Goal: Task Accomplishment & Management: Use online tool/utility

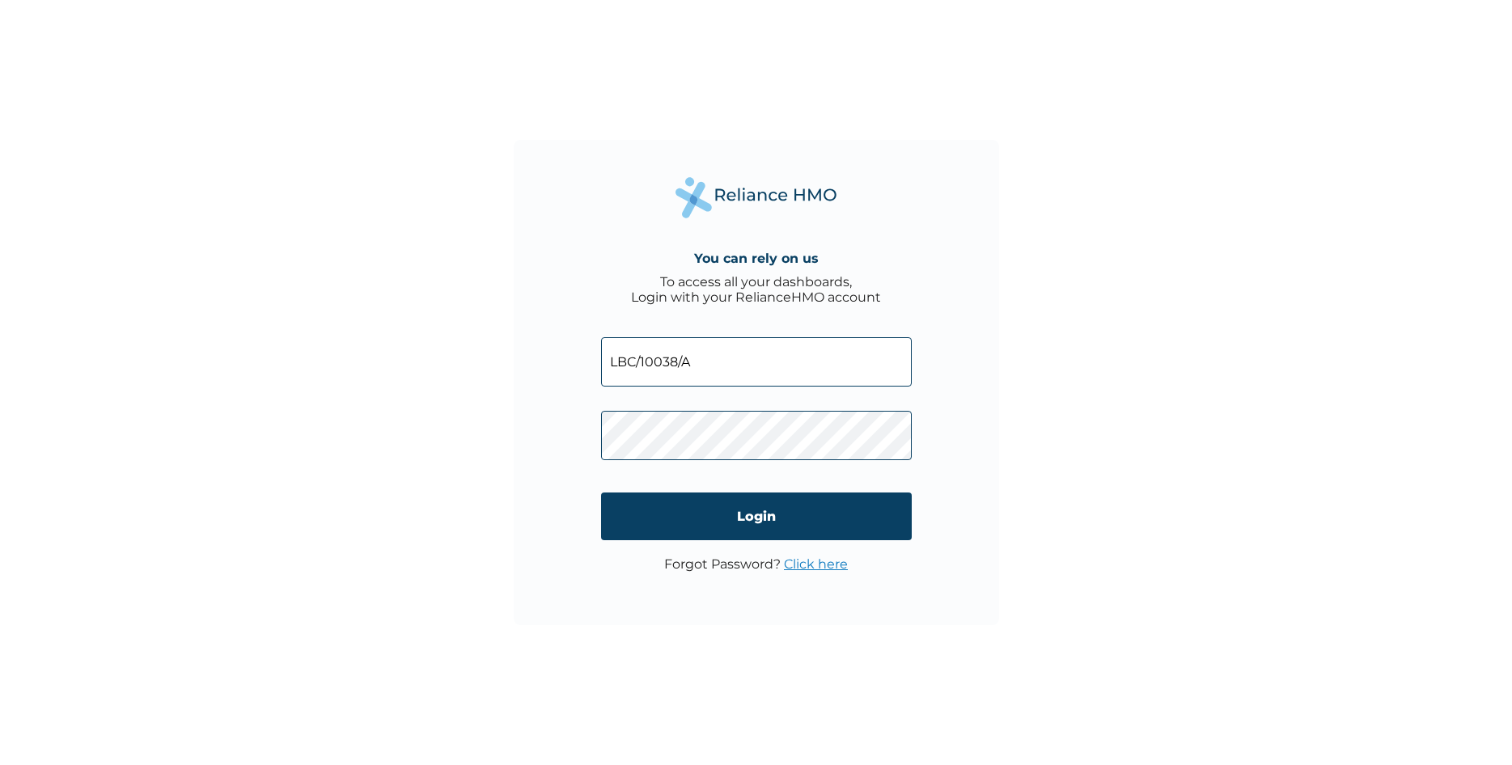
click at [803, 511] on input "Login" at bounding box center [756, 517] width 311 height 48
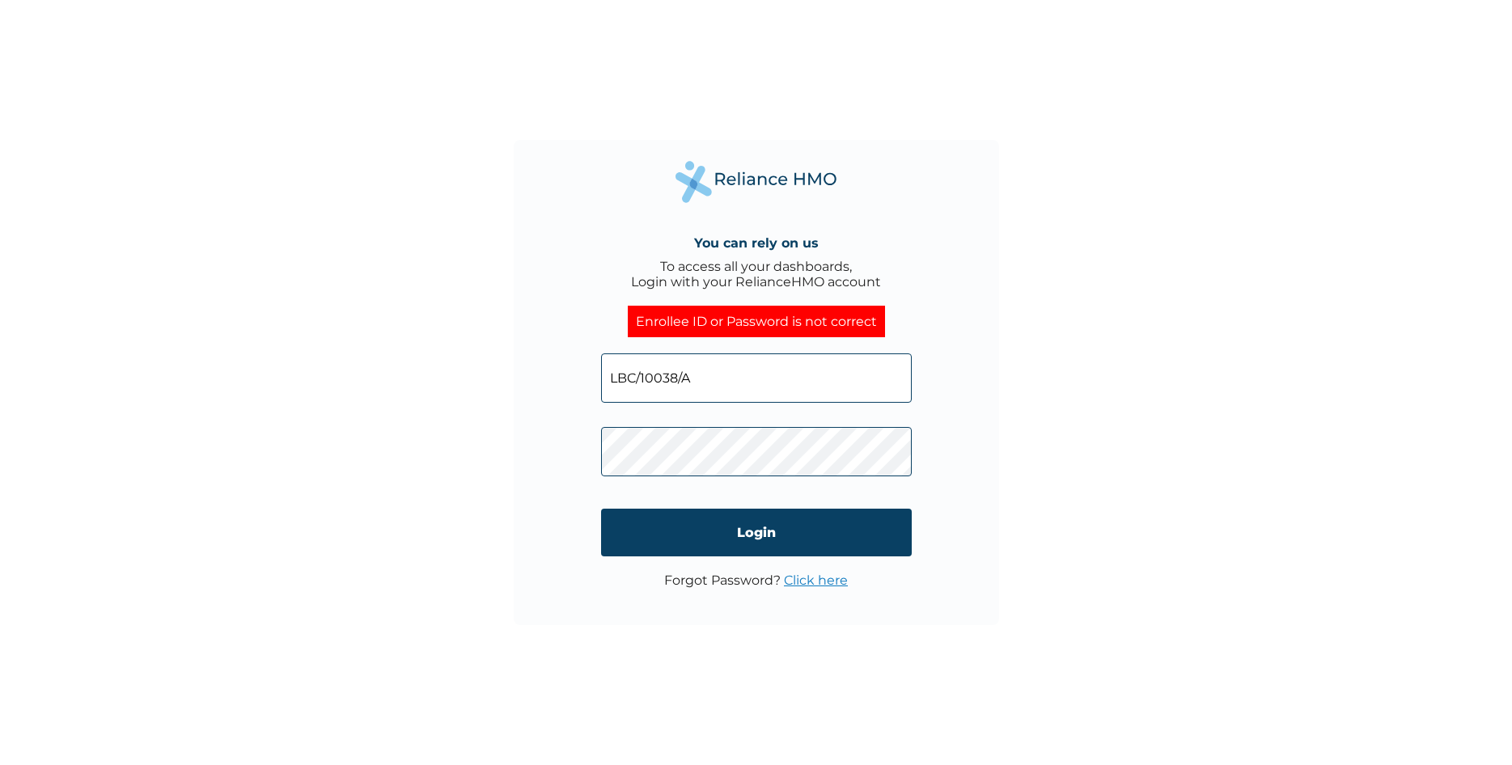
click input "Login" at bounding box center [756, 533] width 311 height 48
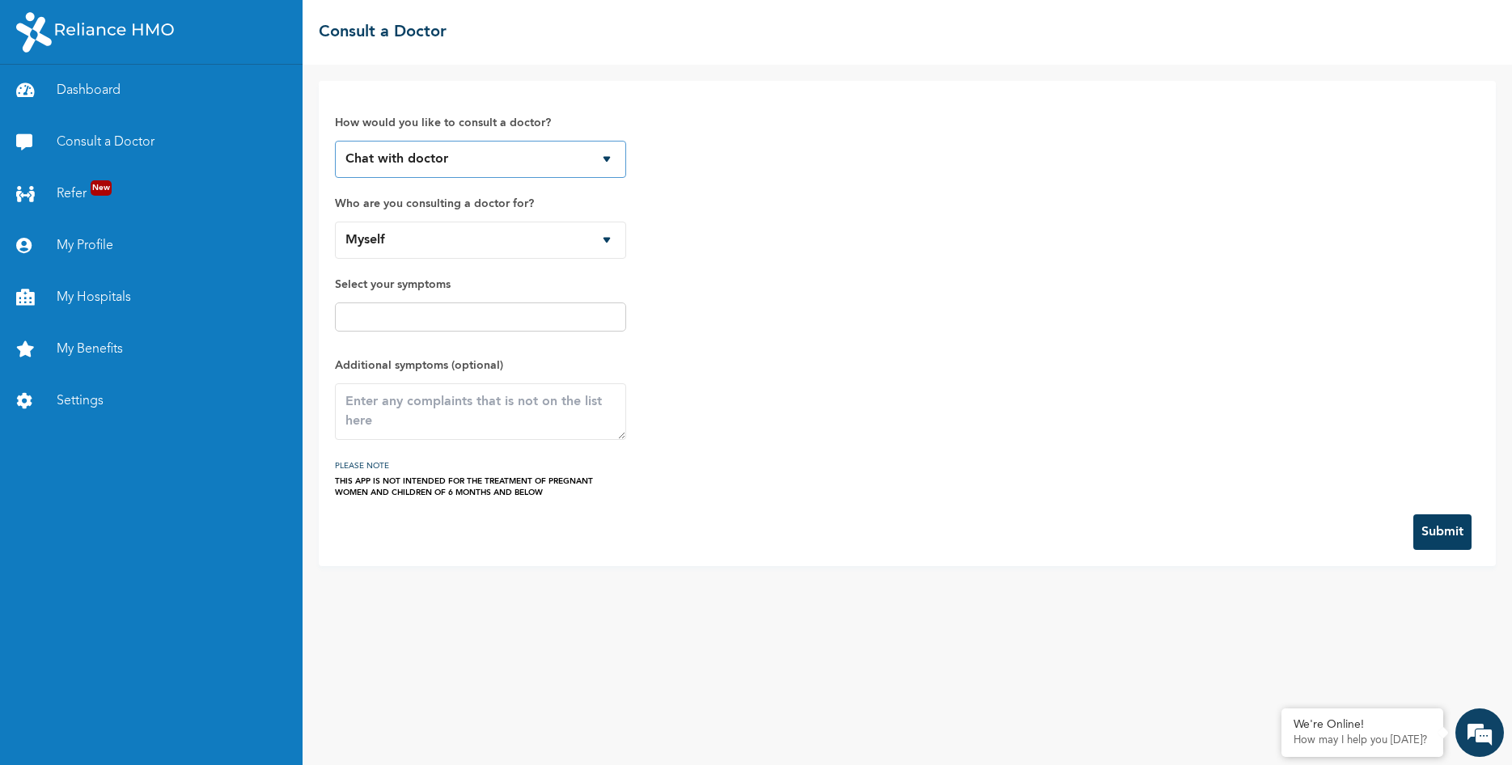
click at [335, 141] on select "Chat with doctor Phone Call" at bounding box center [480, 159] width 291 height 37
click at [510, 157] on select "Chat with doctor Phone Call" at bounding box center [480, 159] width 291 height 37
click at [335, 222] on select "Myself Olugbile Tina Olugbile King" at bounding box center [480, 240] width 291 height 37
click at [494, 243] on select "Myself Olugbile Tina Olugbile King" at bounding box center [480, 240] width 291 height 37
click at [547, 323] on input "text" at bounding box center [481, 316] width 282 height 19
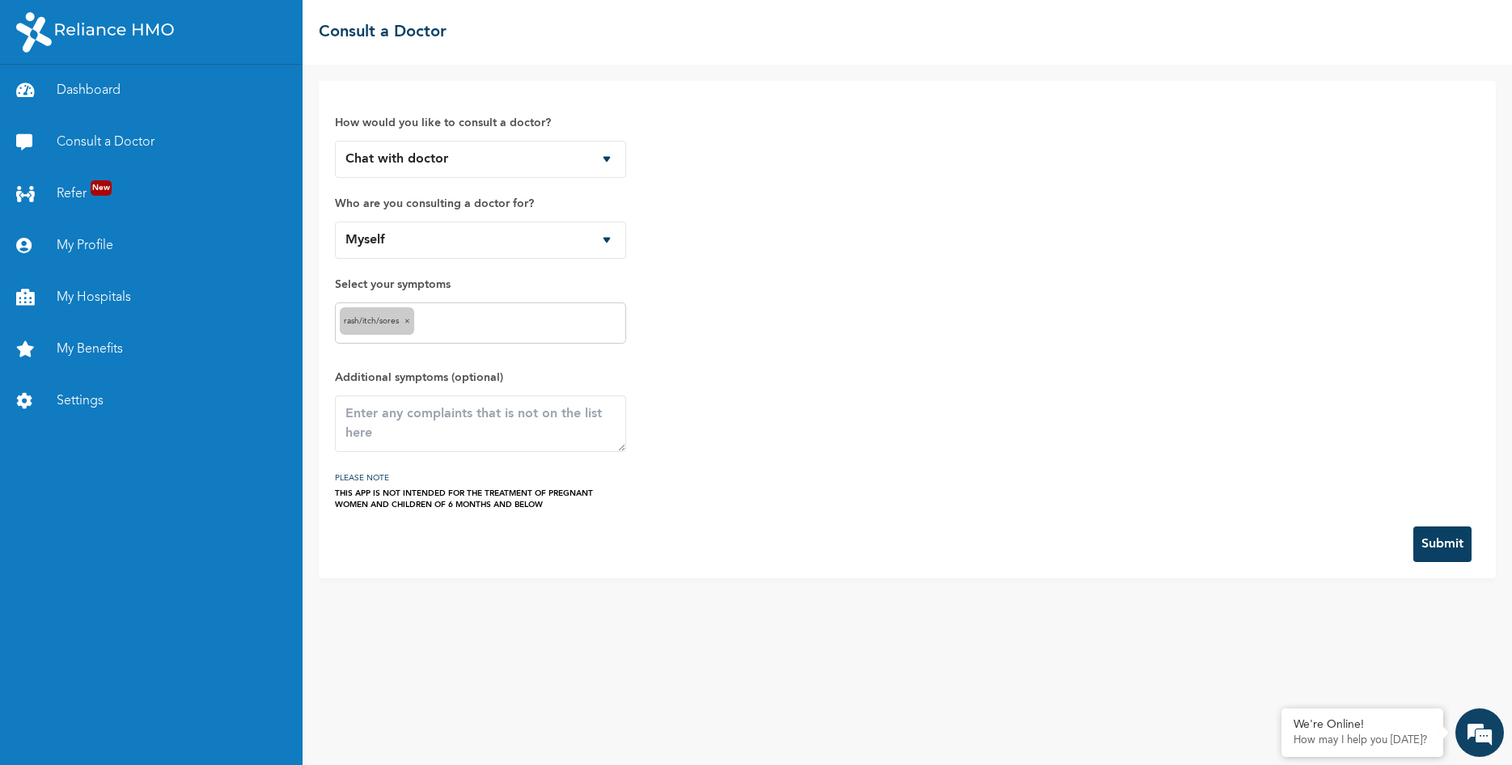
click at [503, 328] on input "text" at bounding box center [519, 323] width 203 height 19
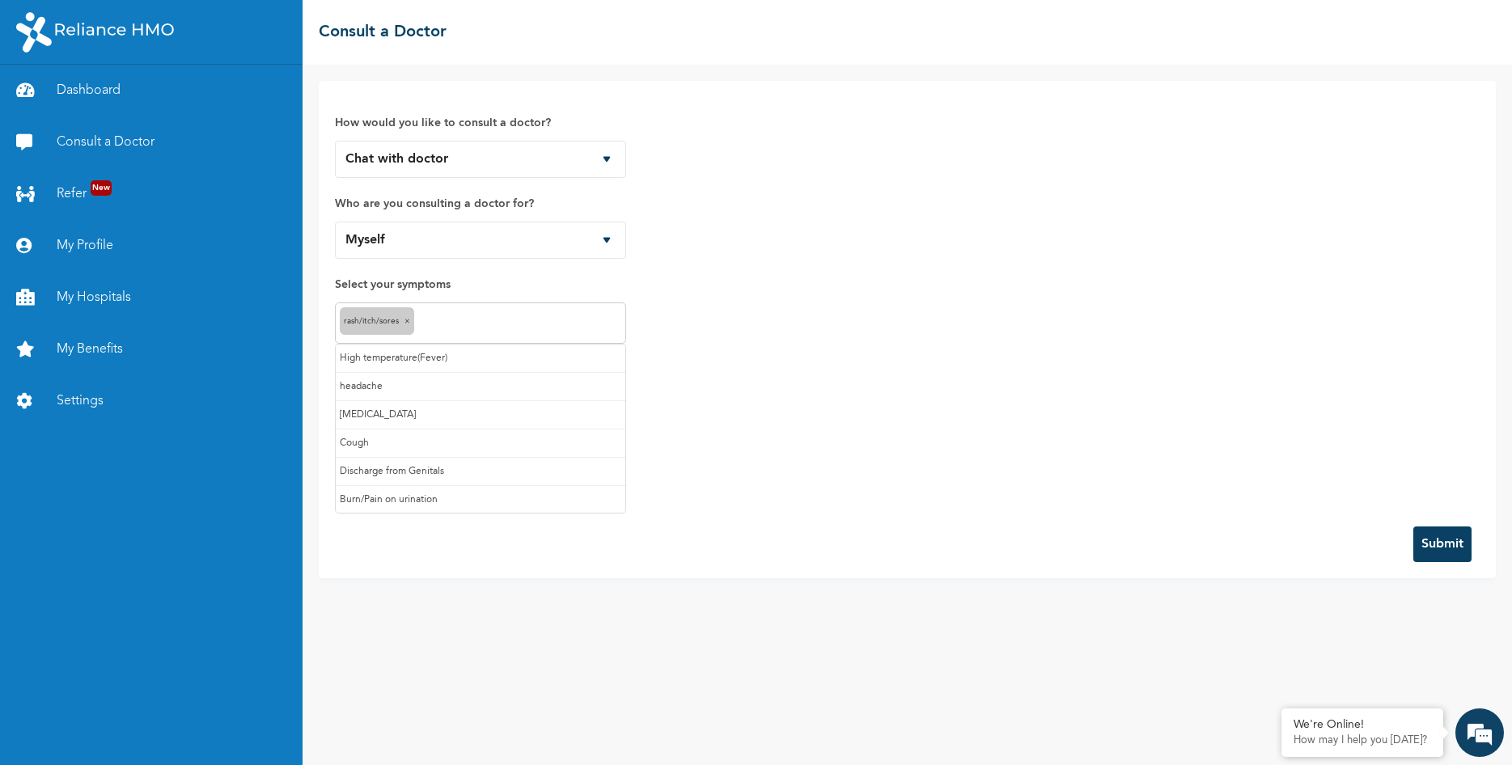
drag, startPoint x: 903, startPoint y: 409, endPoint x: 990, endPoint y: 462, distance: 101.3
click at [904, 409] on div "How would you like to consult a doctor? Chat with doctor Phone Call Who are you…" at bounding box center [907, 303] width 1145 height 413
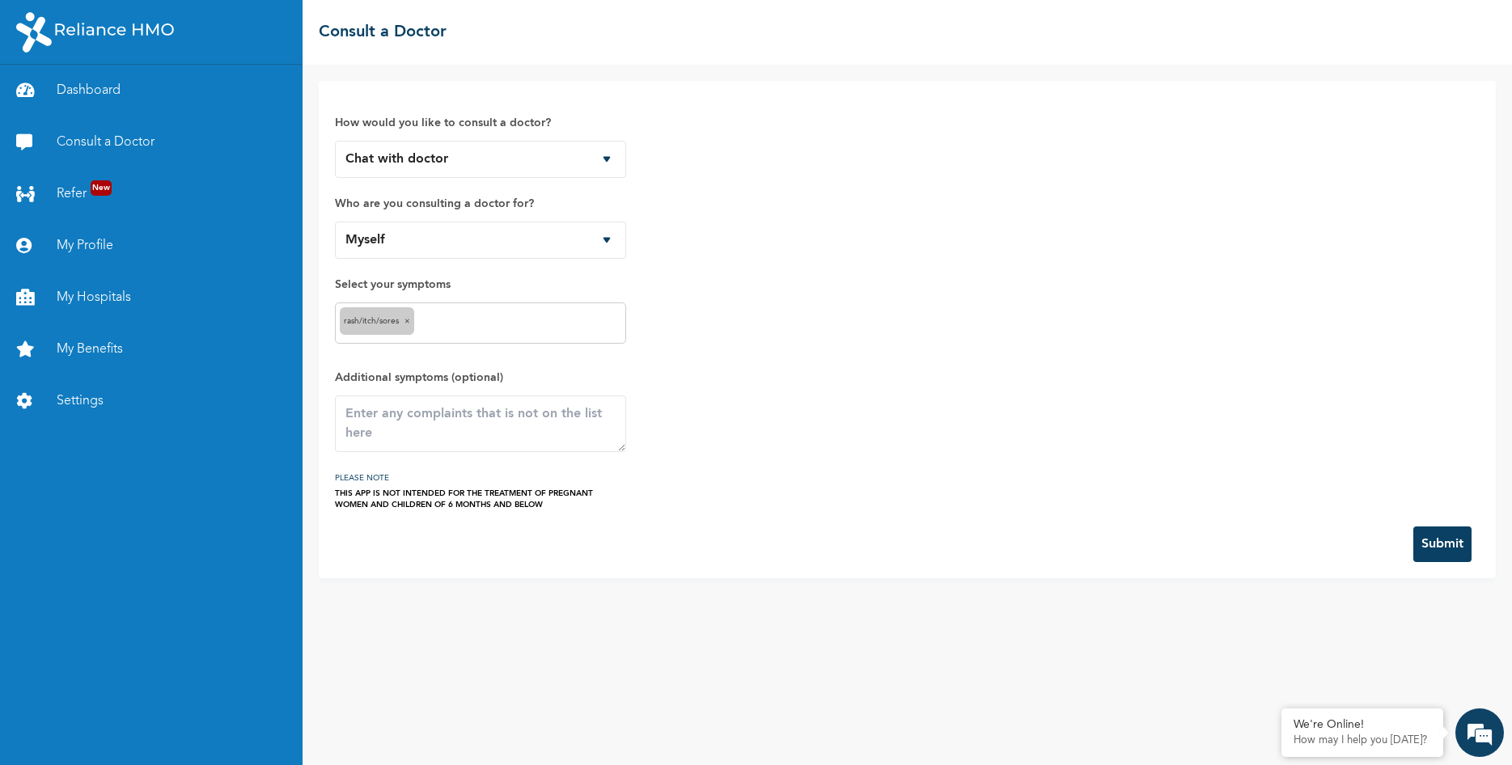
click at [1444, 543] on button "Submit" at bounding box center [1443, 545] width 58 height 36
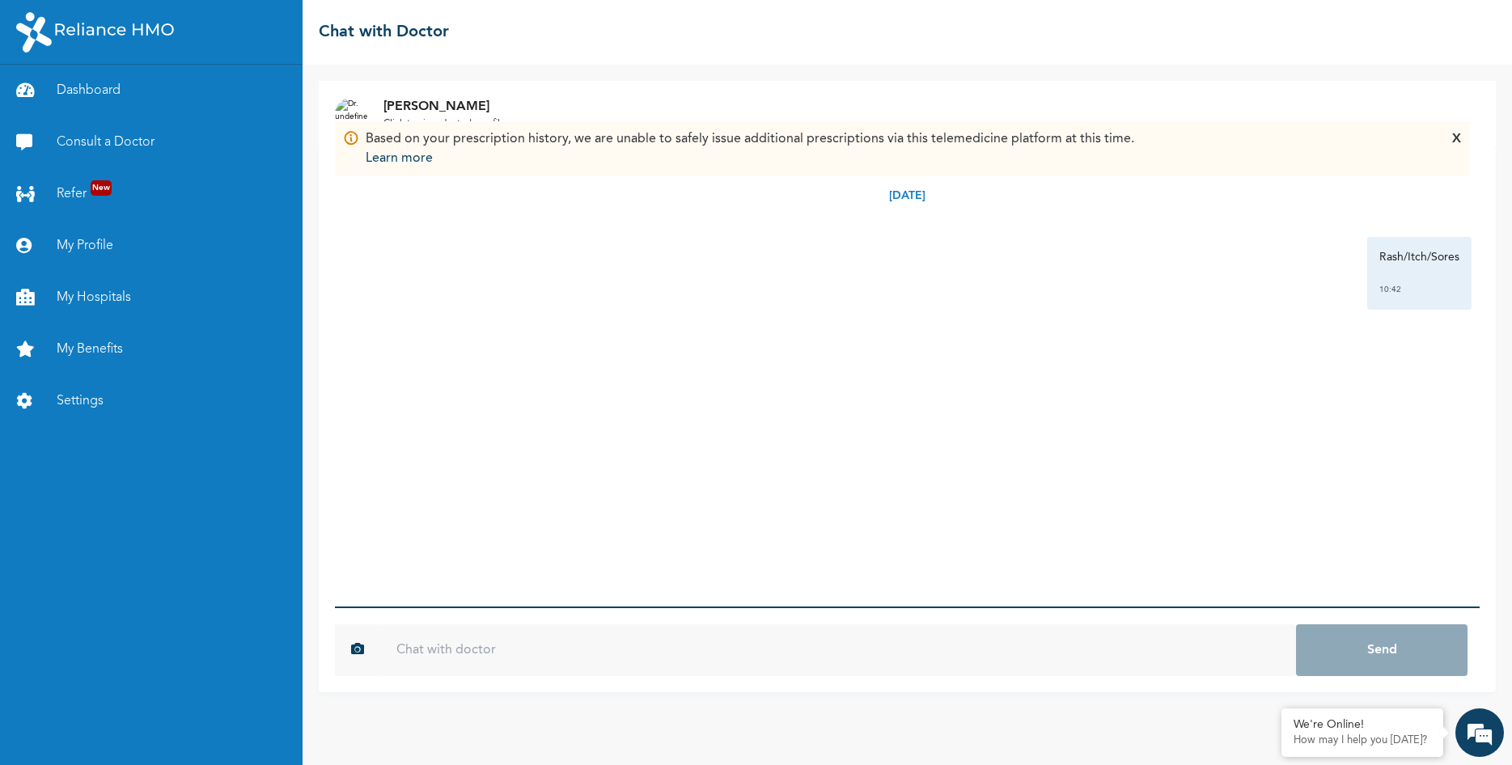
click at [1453, 138] on div "X" at bounding box center [1456, 148] width 9 height 39
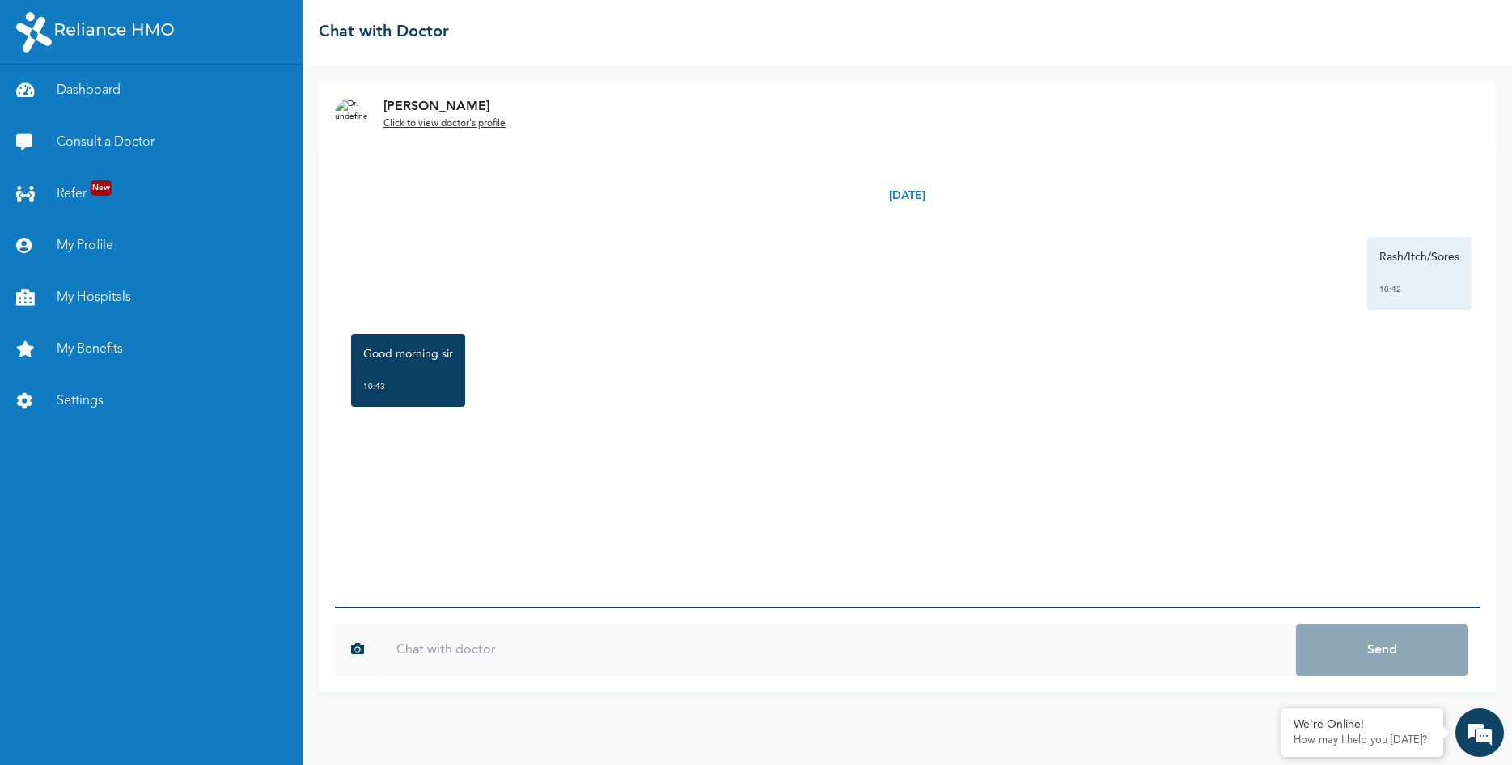
click at [708, 655] on input "text" at bounding box center [838, 651] width 916 height 52
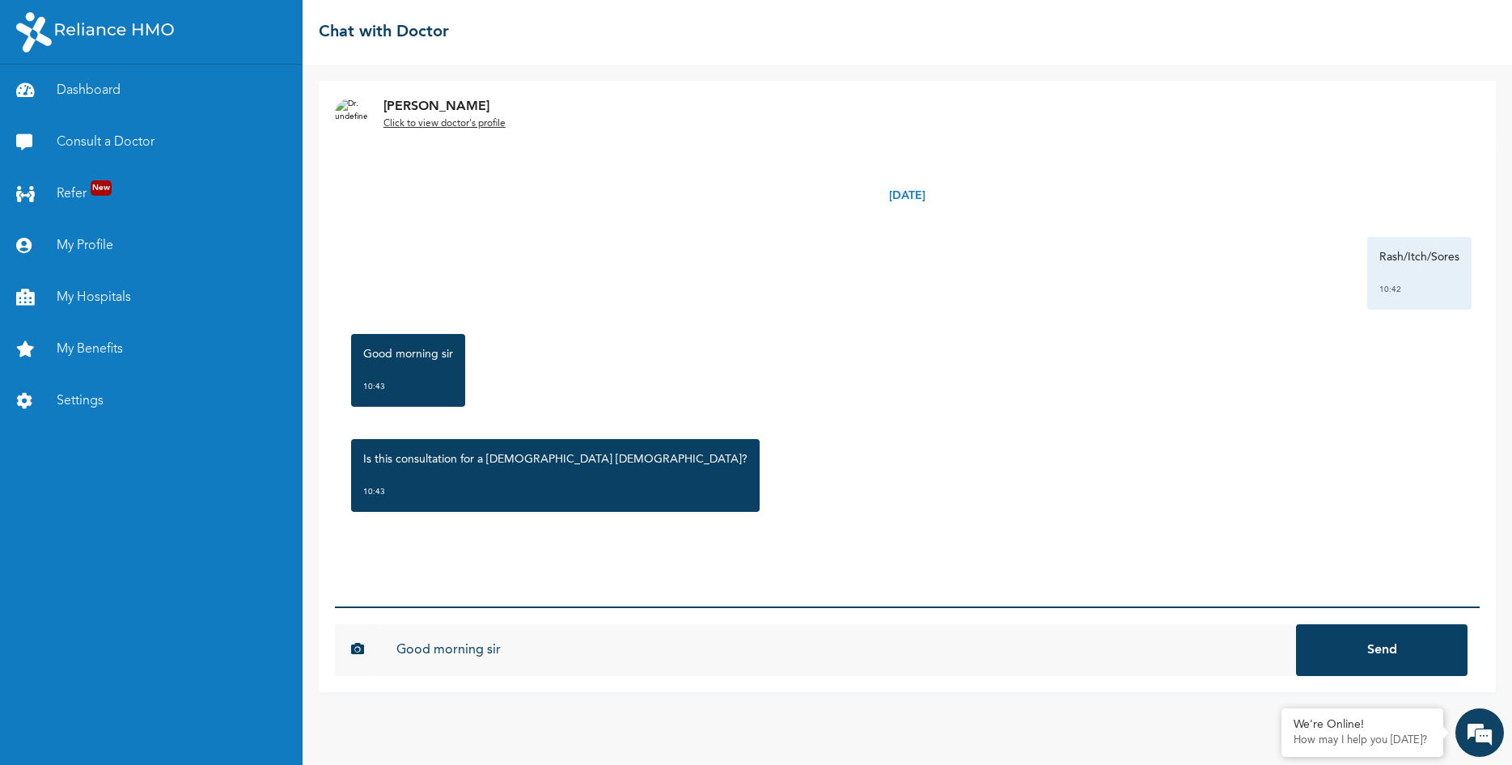
type input "Good morning sir"
click at [1296, 625] on button "Send" at bounding box center [1382, 651] width 172 height 52
type input "Yes"
click at [1296, 625] on button "Send" at bounding box center [1382, 651] width 172 height 52
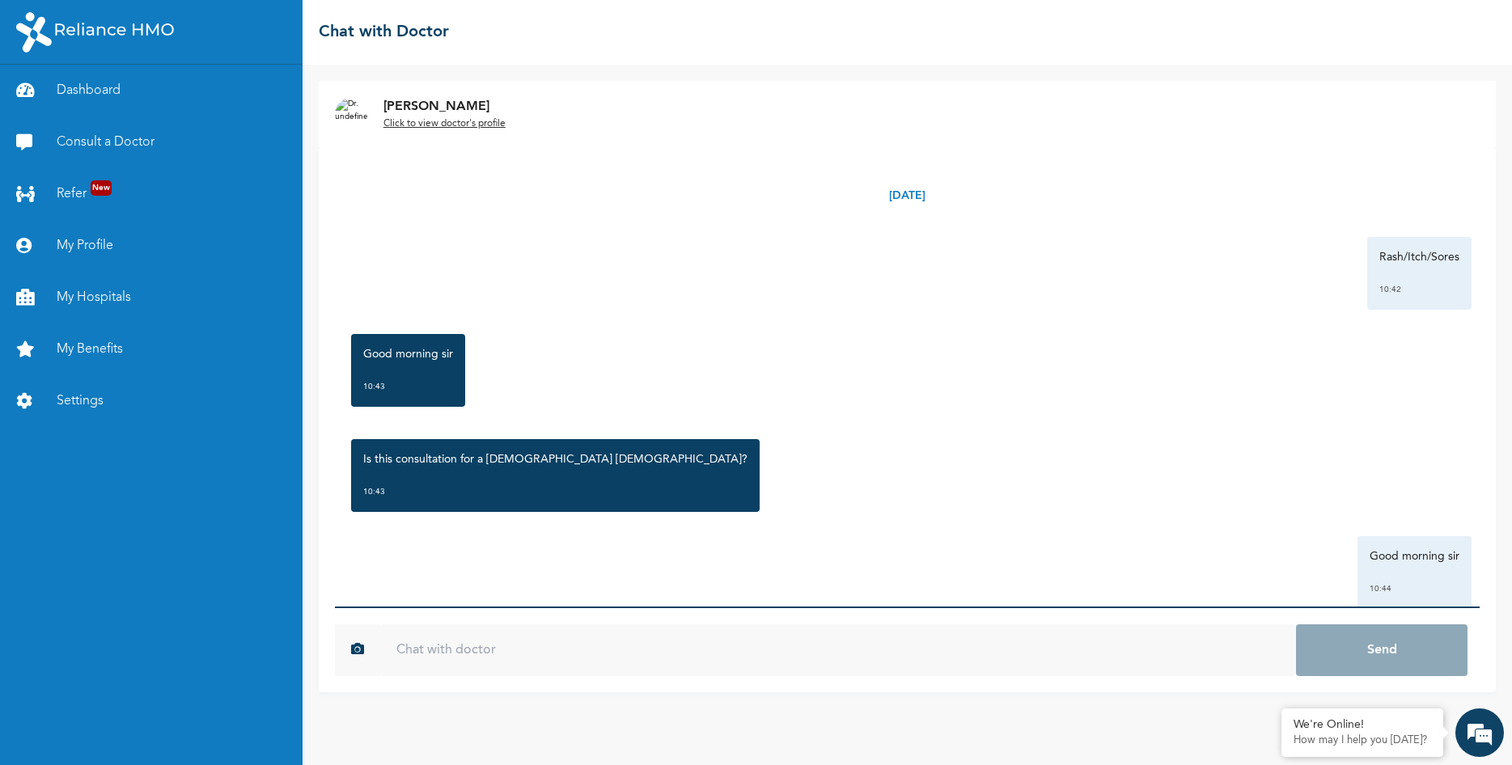
scroll to position [233, 0]
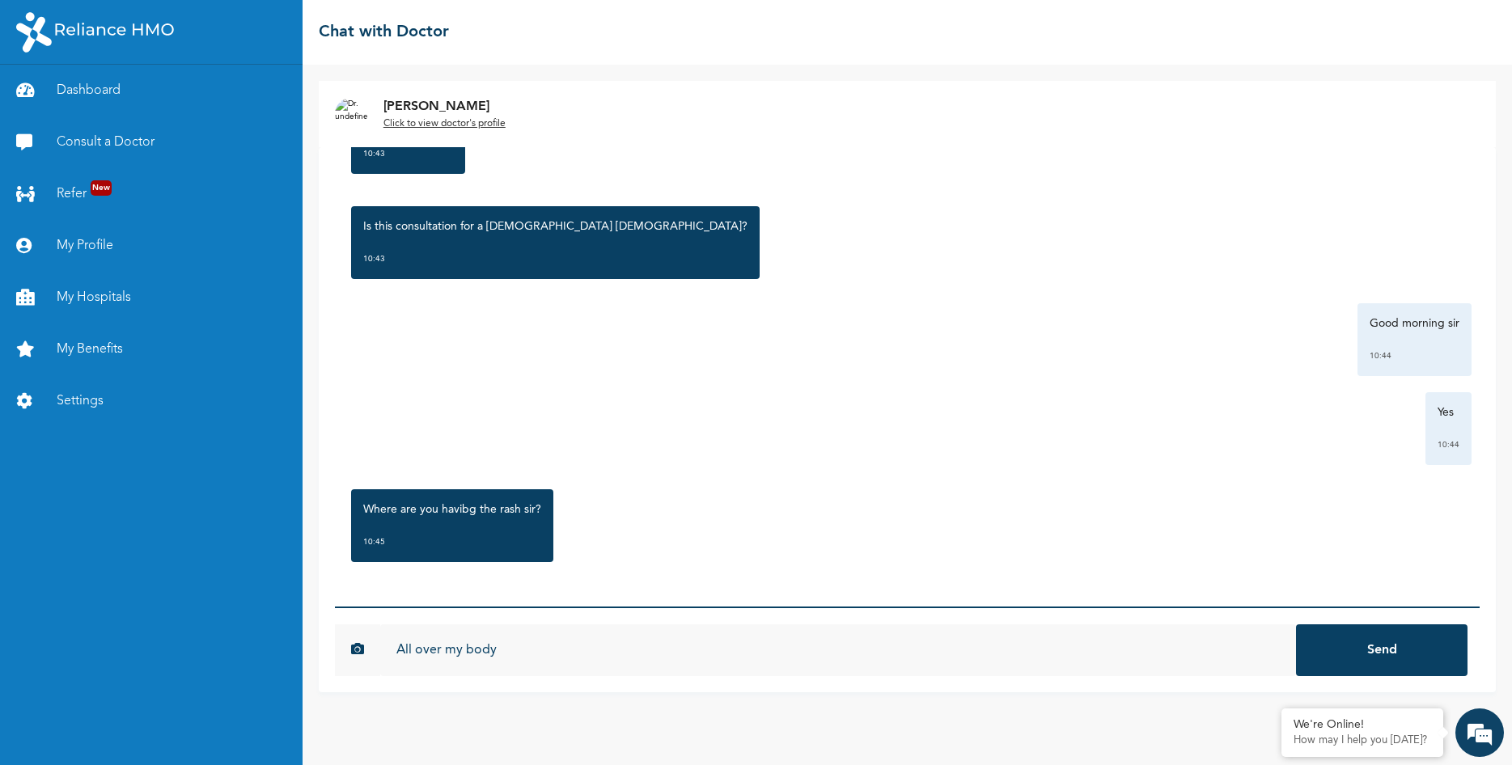
type input "All over my body"
click at [1296, 625] on button "Send" at bounding box center [1382, 651] width 172 height 52
type input "Started having the symptoms since [DATE]"
click at [1296, 625] on button "Send" at bounding box center [1382, 651] width 172 height 52
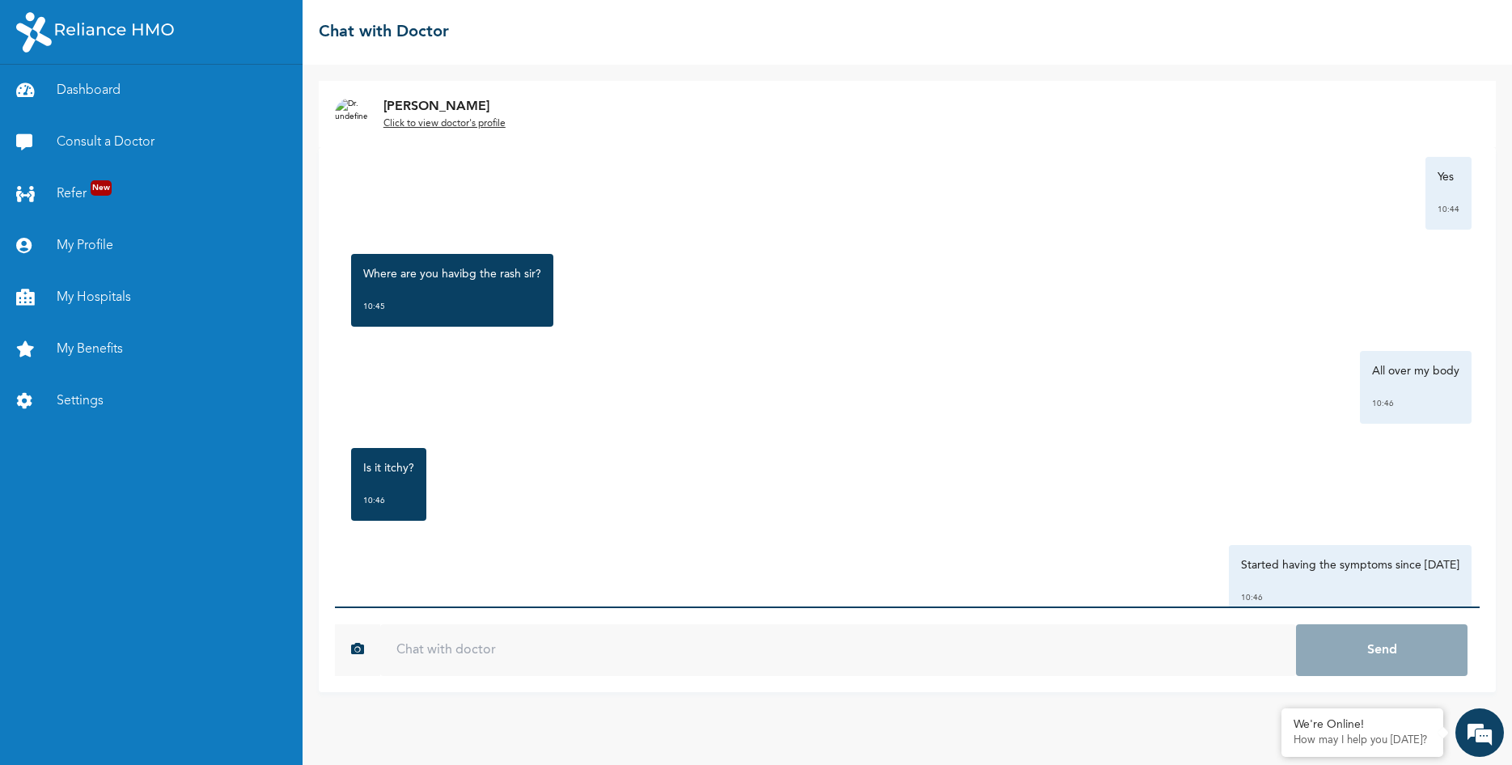
scroll to position [516, 0]
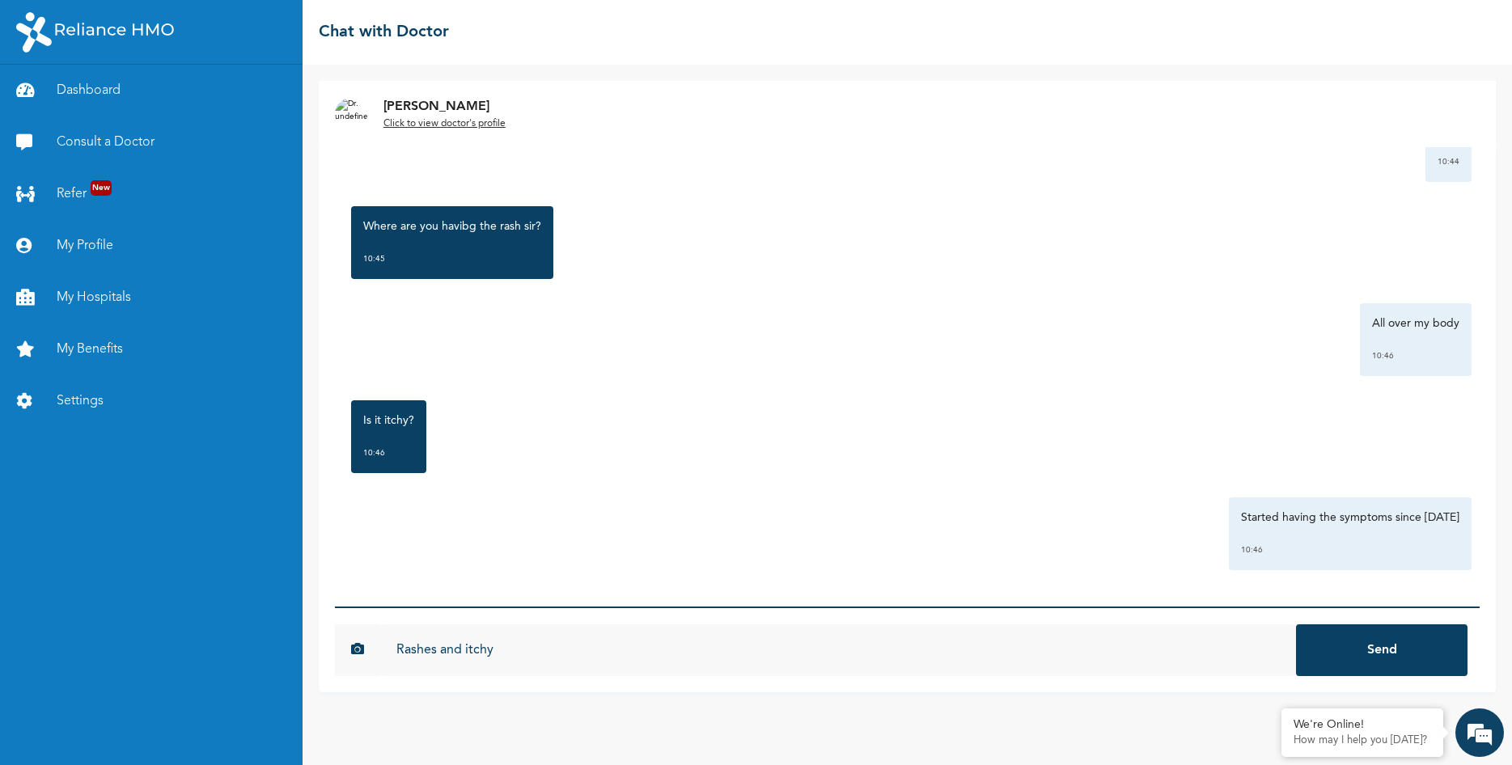
type input "Rashes and itchy"
click at [1296, 625] on button "Send" at bounding box center [1382, 651] width 172 height 52
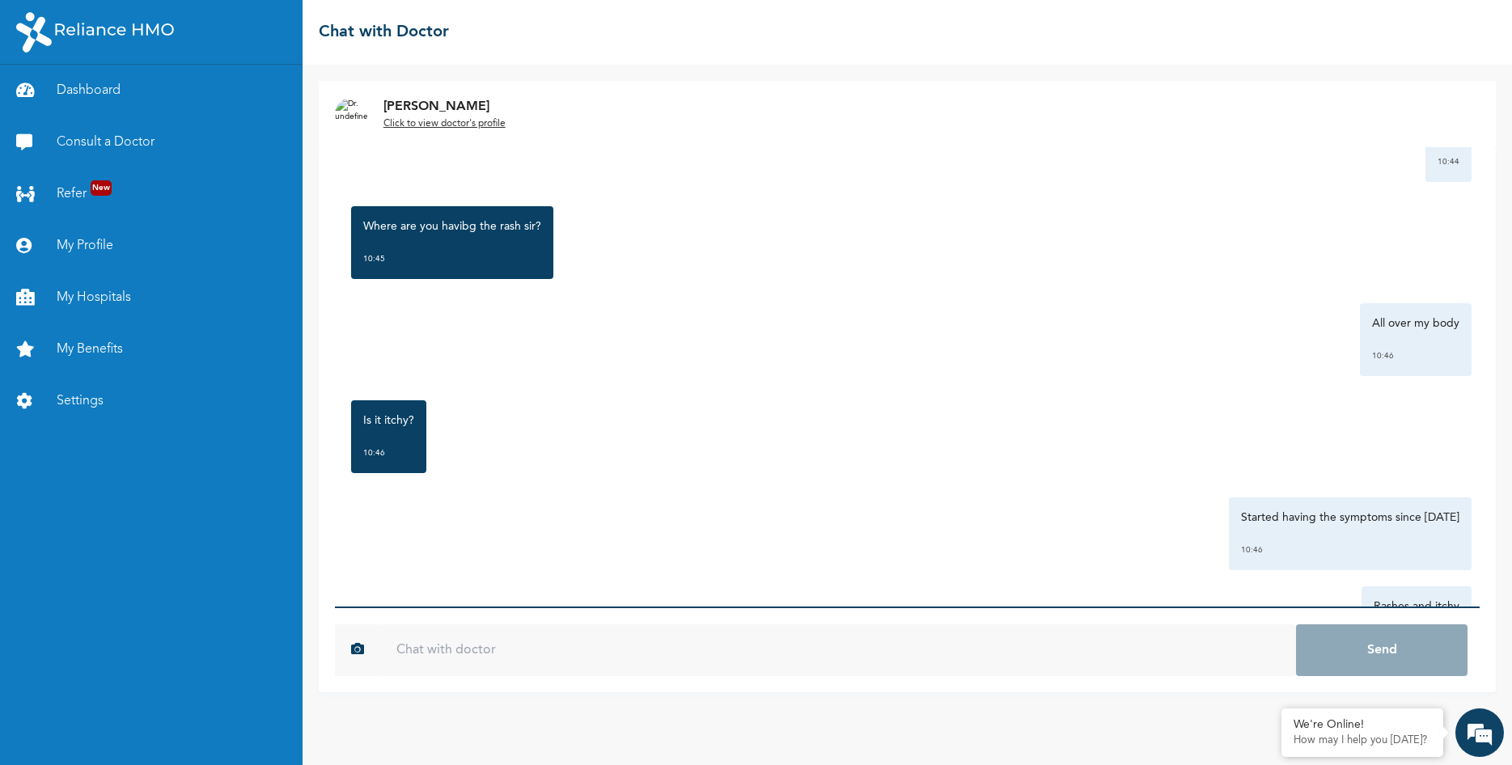
scroll to position [605, 0]
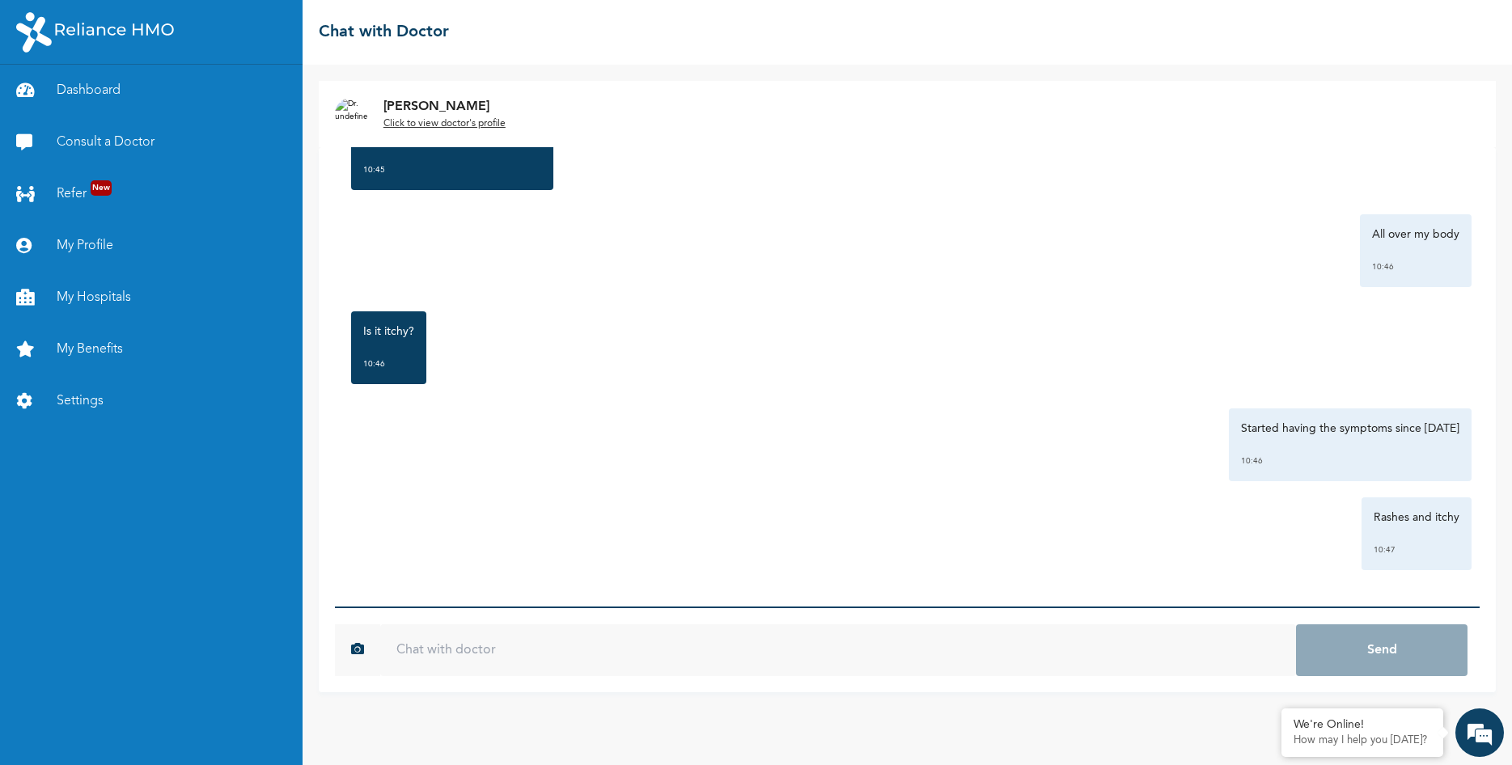
click at [1366, 536] on div "Rashes and itchy 10:47" at bounding box center [1417, 534] width 110 height 73
click at [1219, 507] on div "Rashes and itchy 10:47" at bounding box center [907, 534] width 1129 height 73
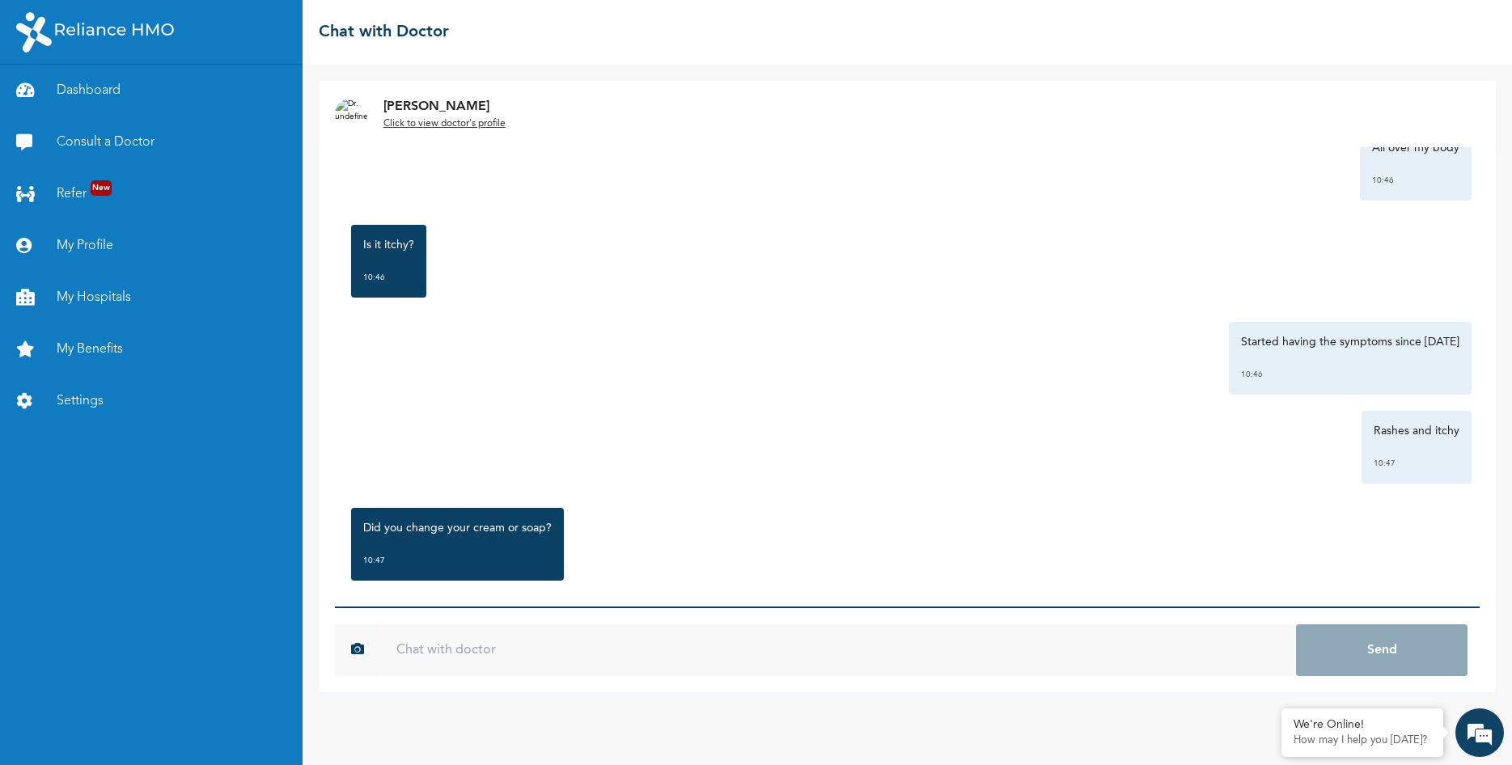
scroll to position [710, 0]
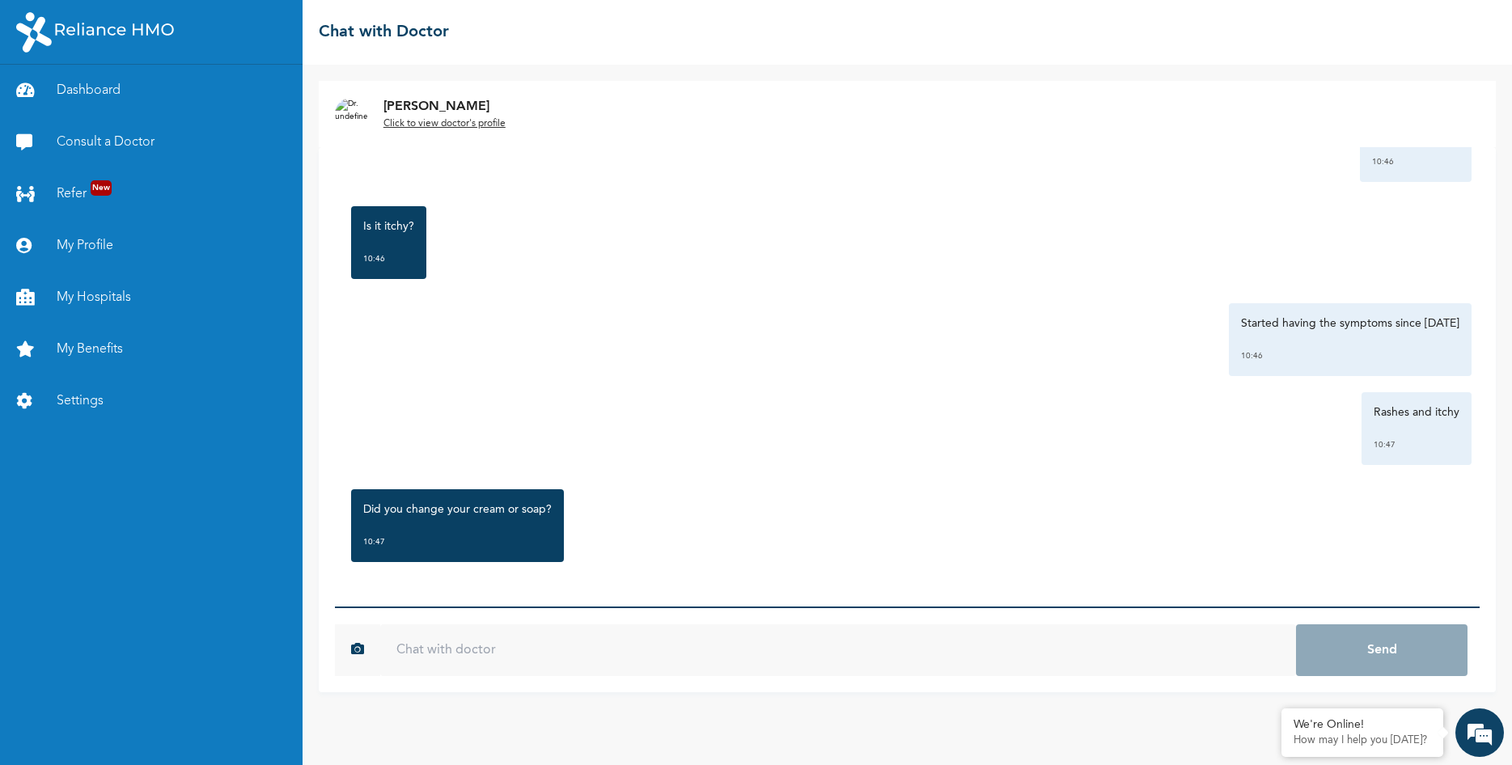
click at [536, 638] on input "text" at bounding box center [838, 651] width 916 height 52
type input "No"
click at [1296, 625] on button "Send" at bounding box center [1382, 651] width 172 height 52
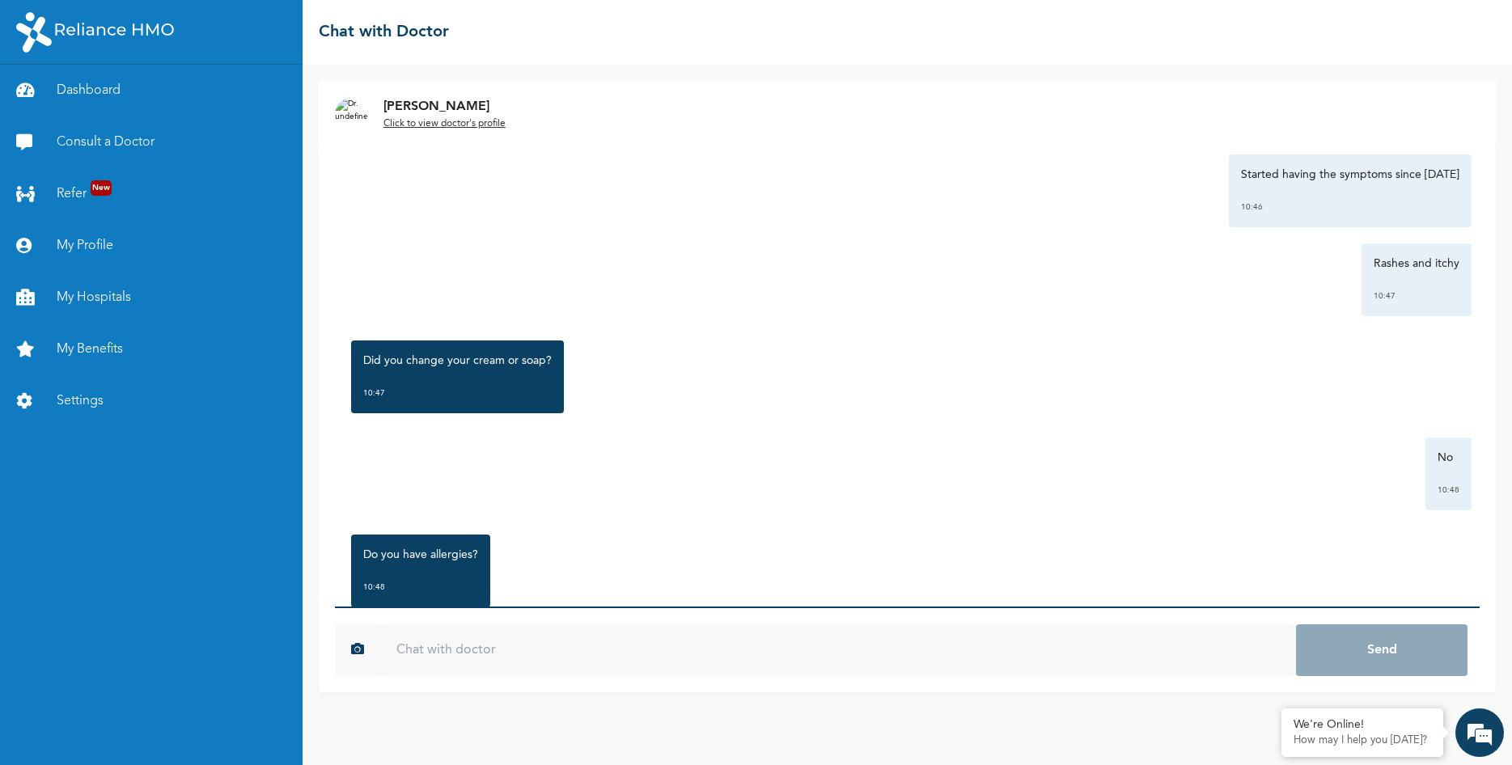
scroll to position [905, 0]
